Goal: Find specific page/section: Find specific page/section

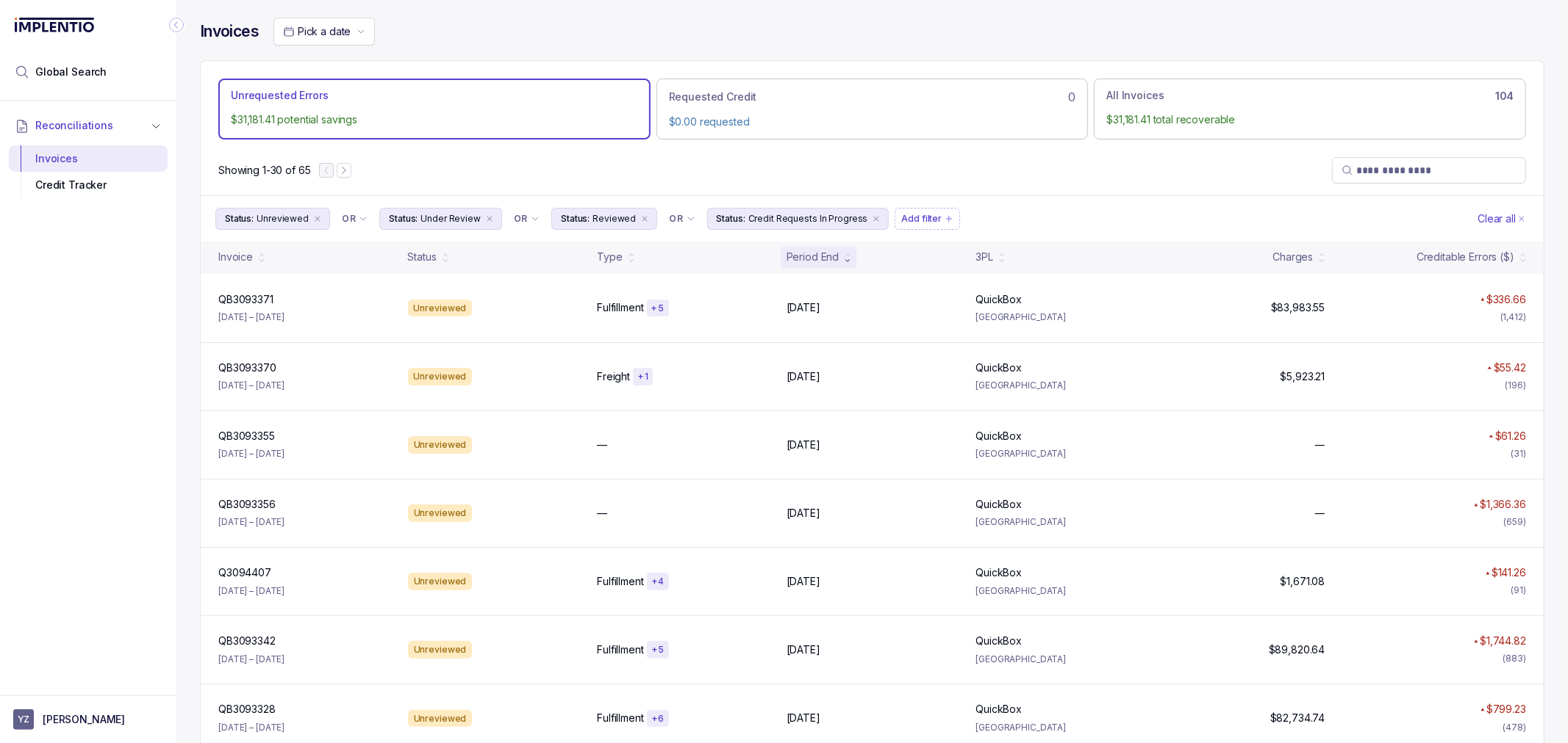
click at [545, 178] on div "Showing 1-30 of 65" at bounding box center [872, 170] width 1343 height 50
click at [547, 175] on div "Showing 1-30 of 65" at bounding box center [872, 170] width 1343 height 50
click at [1481, 262] on div "Creditable Errors ($)" at bounding box center [1465, 257] width 98 height 15
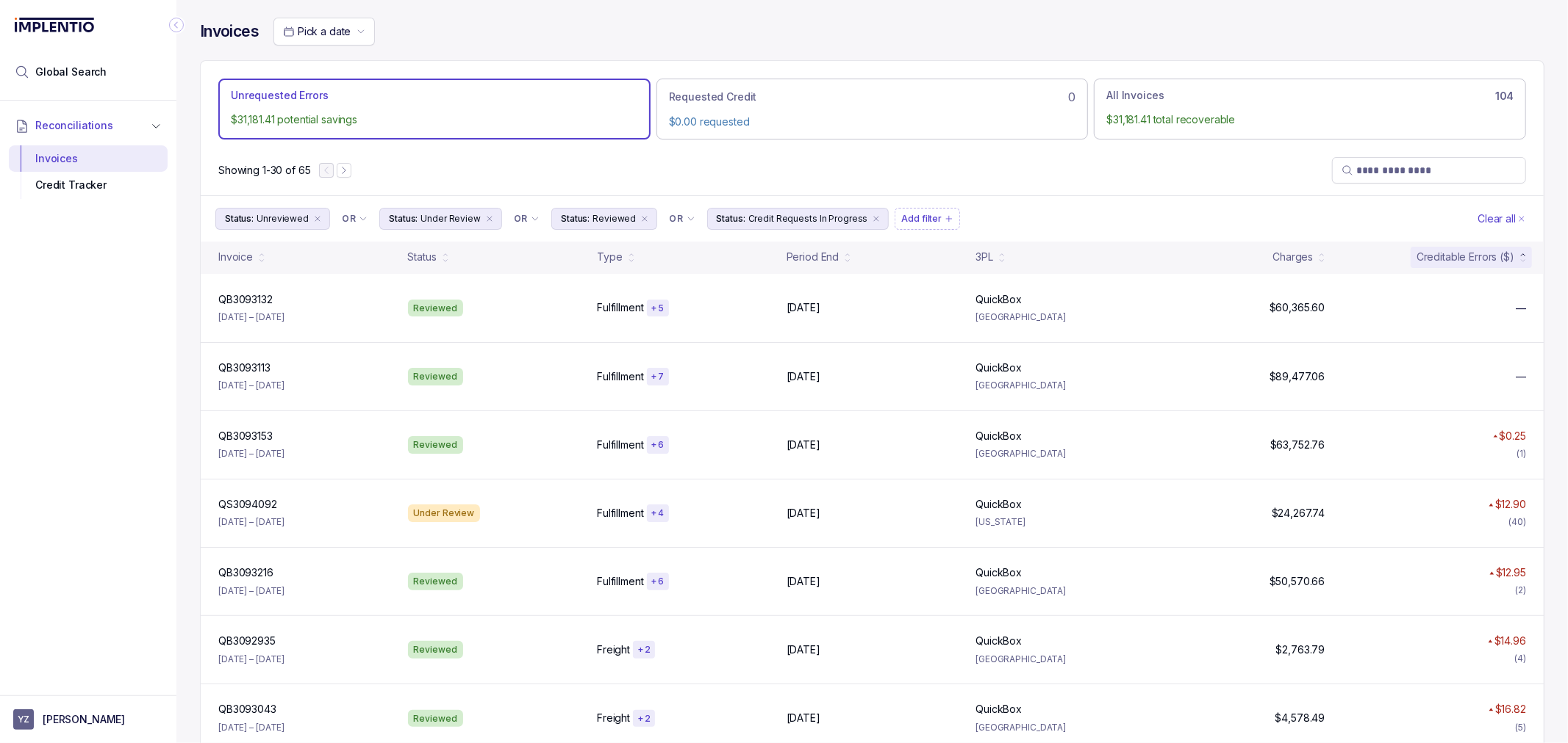
click at [1481, 259] on div "Creditable Errors ($)" at bounding box center [1465, 257] width 98 height 15
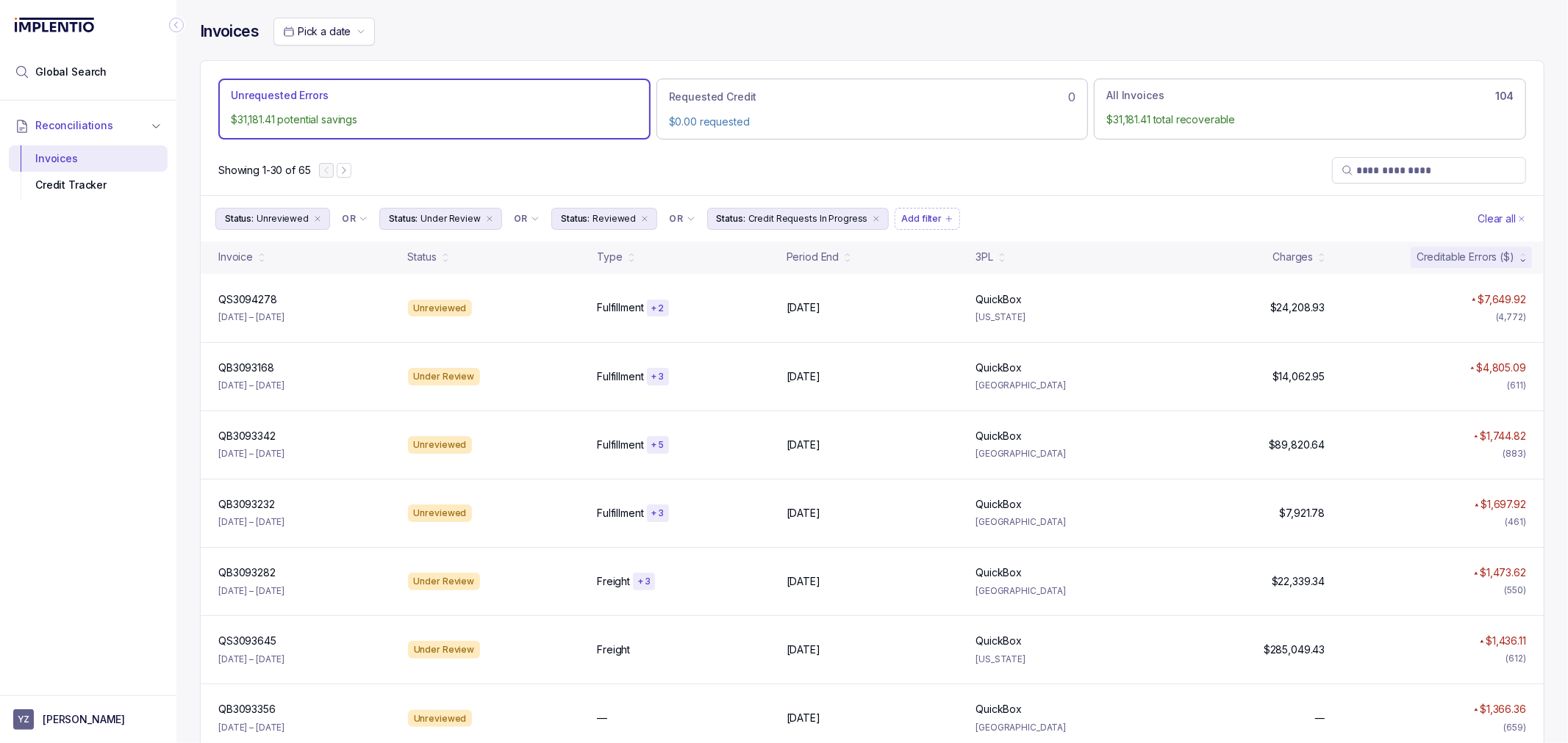
click at [992, 171] on div "Showing 1-30 of 65" at bounding box center [872, 170] width 1343 height 50
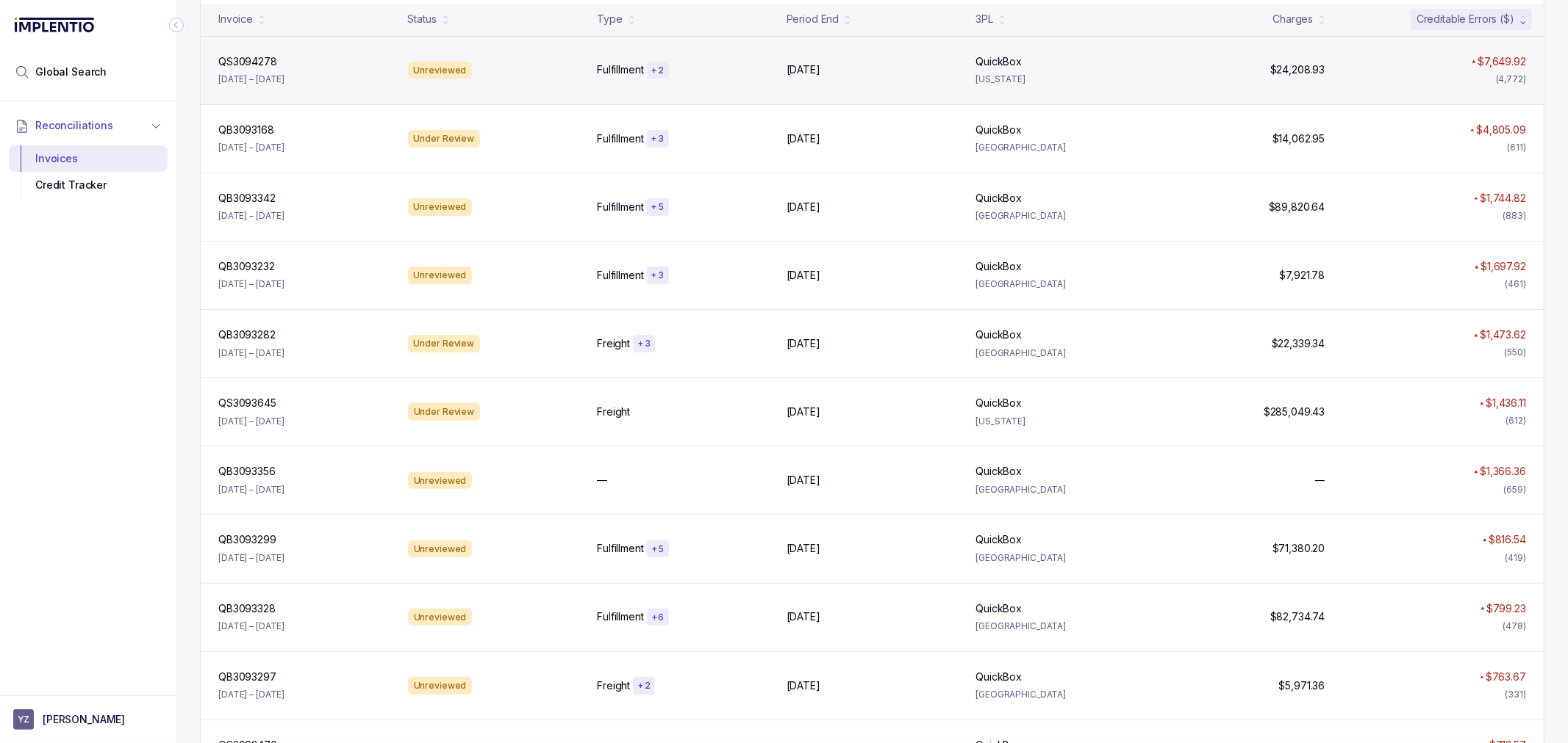
scroll to position [52, 0]
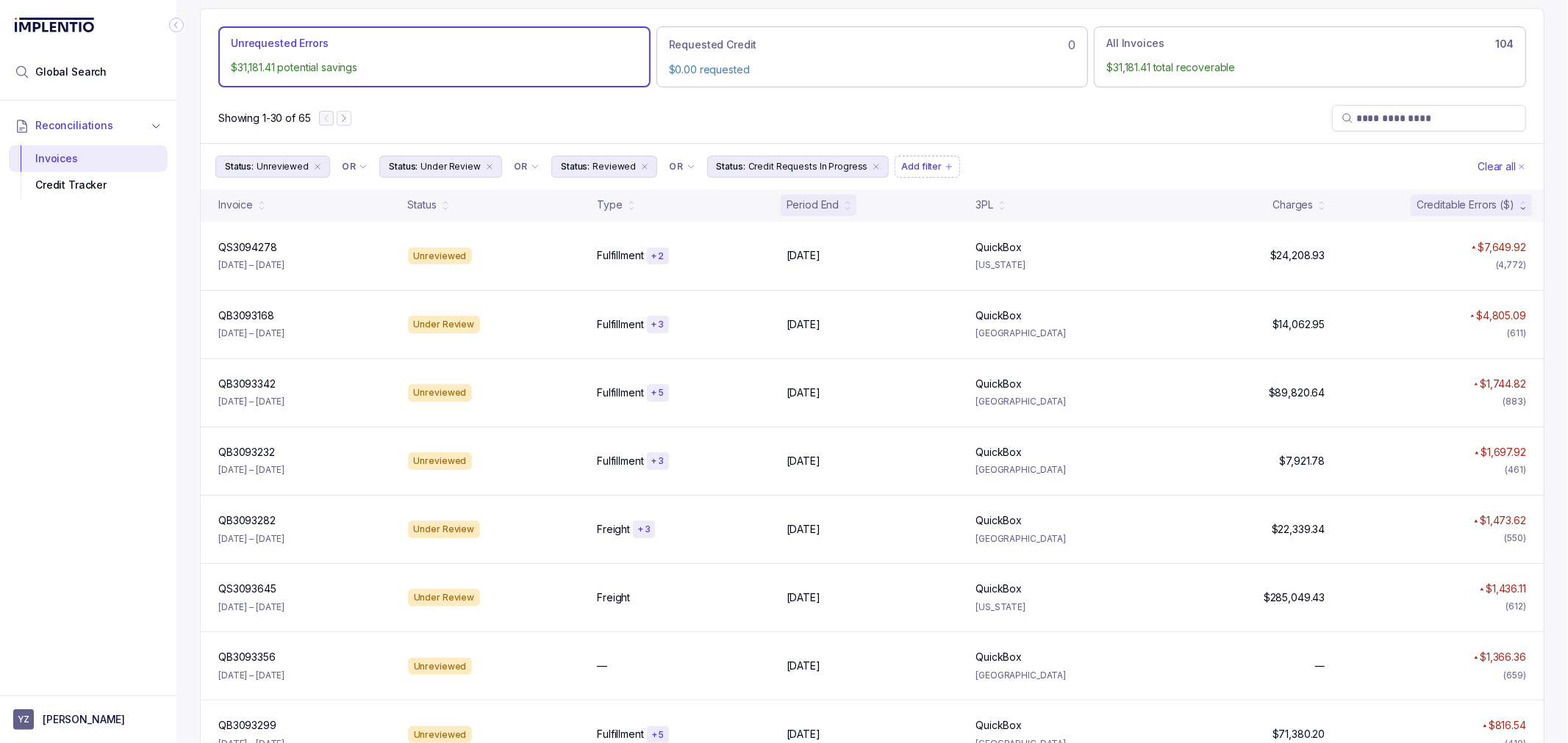
click at [817, 202] on div "Period End" at bounding box center [813, 205] width 53 height 15
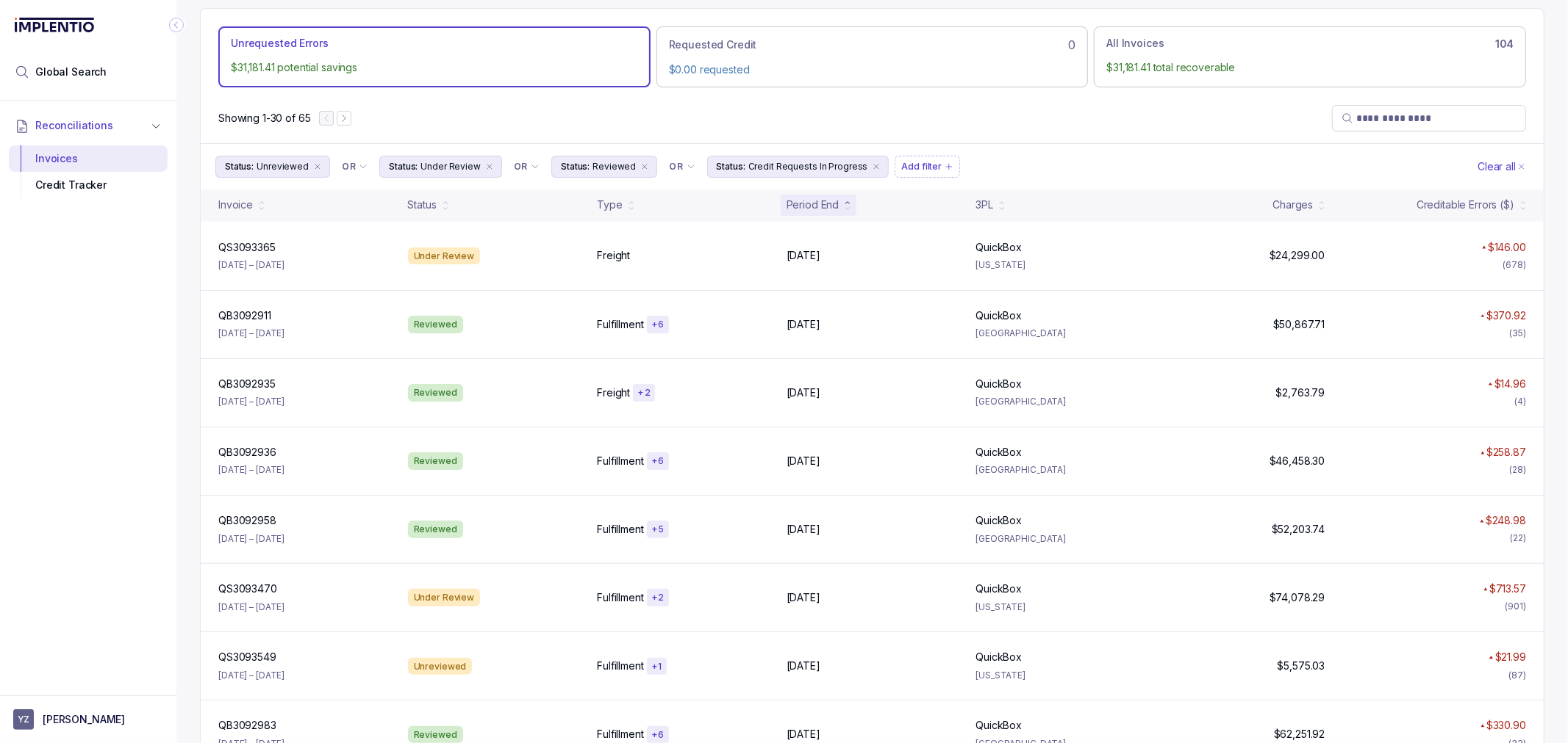
click at [819, 201] on div "Period End" at bounding box center [813, 205] width 53 height 15
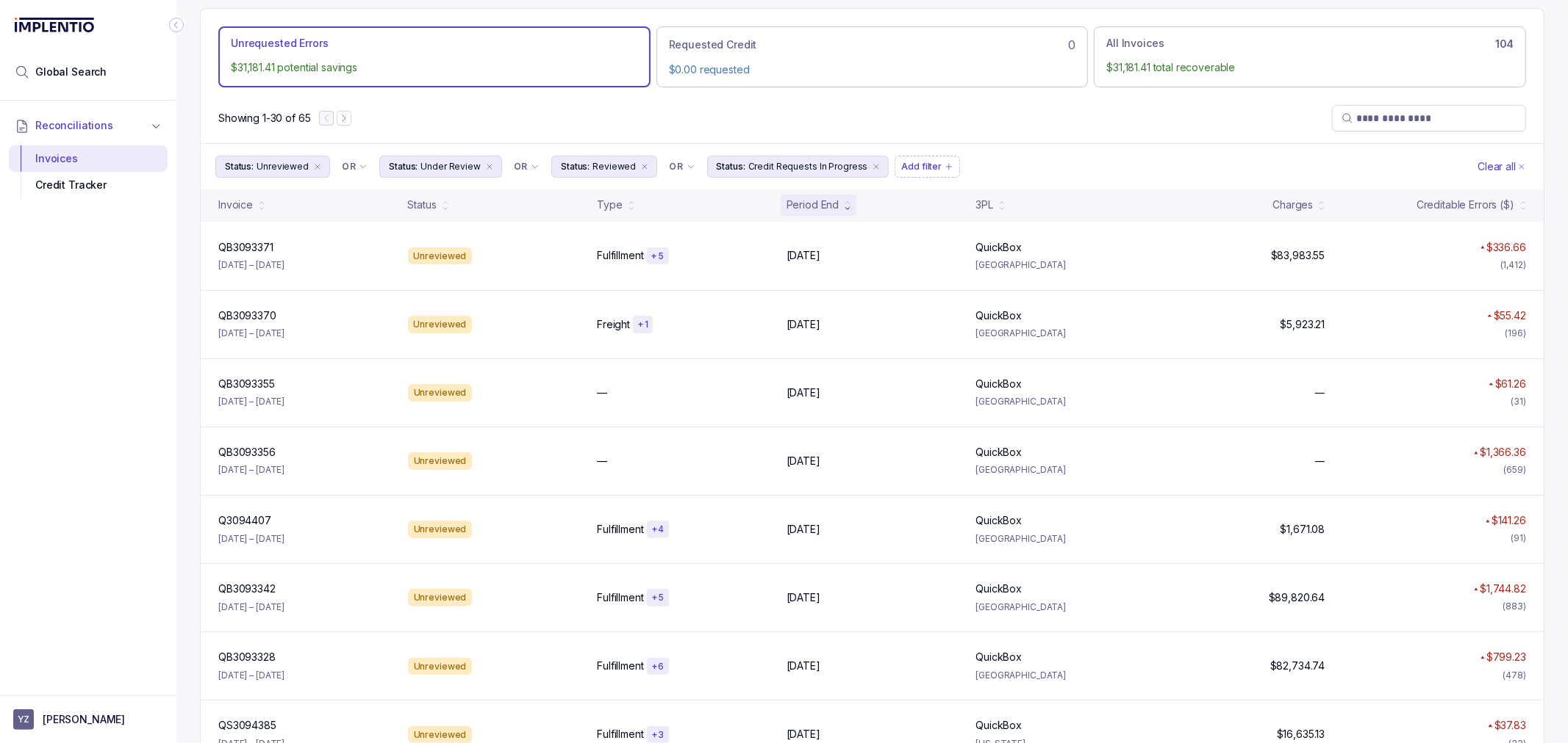
click at [993, 133] on div "Showing 1-30 of 65" at bounding box center [872, 119] width 1343 height 50
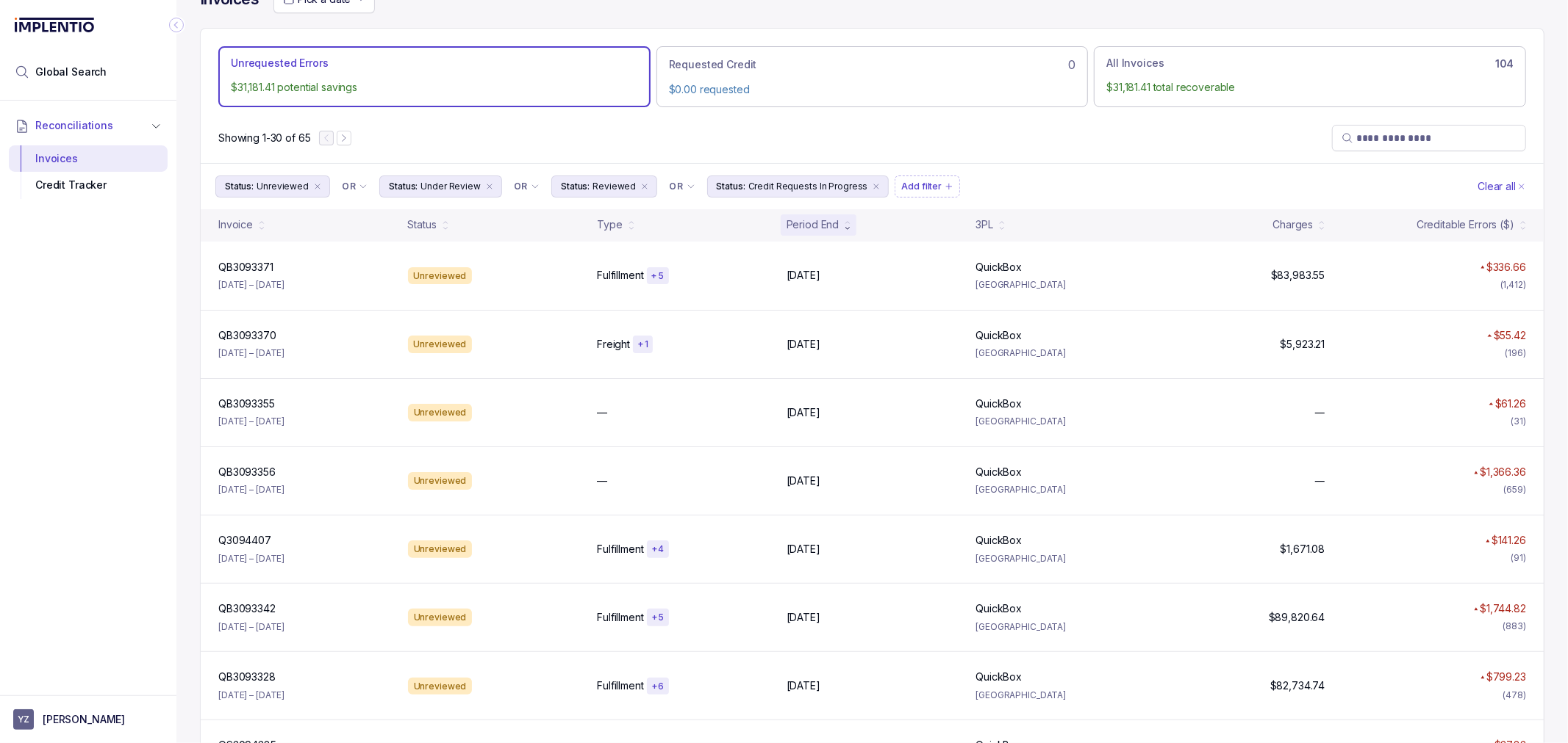
scroll to position [0, 0]
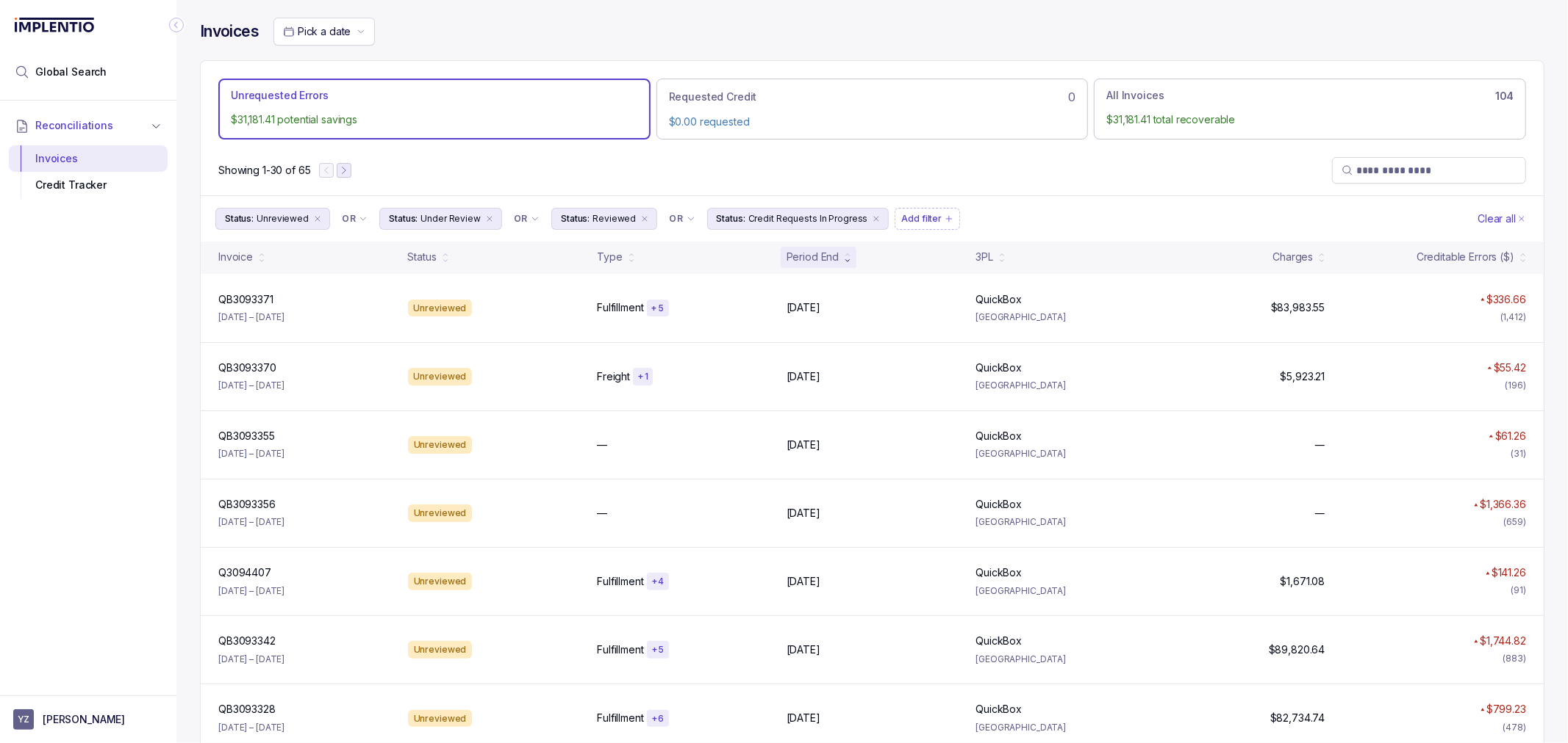
click at [347, 165] on icon "Next Page" at bounding box center [344, 170] width 10 height 10
click at [335, 165] on icon "Previous Page" at bounding box center [333, 170] width 10 height 10
